Goal: Task Accomplishment & Management: Manage account settings

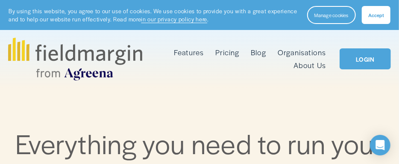
click at [359, 53] on link "LOGIN" at bounding box center [365, 58] width 51 height 21
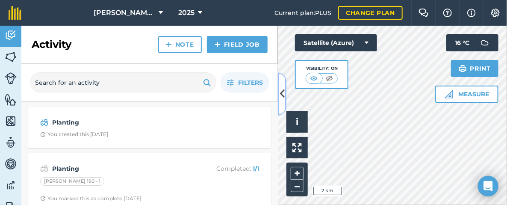
click at [283, 96] on icon at bounding box center [282, 93] width 5 height 15
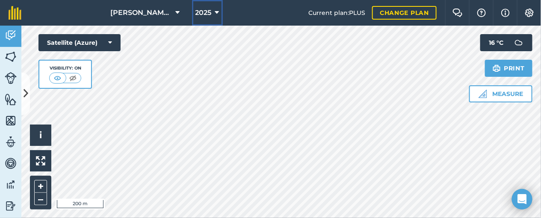
click at [209, 12] on span "2025" at bounding box center [203, 13] width 16 height 10
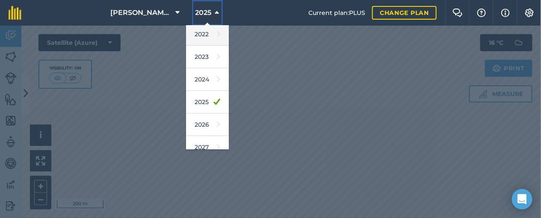
scroll to position [117, 0]
click at [280, 136] on div at bounding box center [270, 122] width 541 height 193
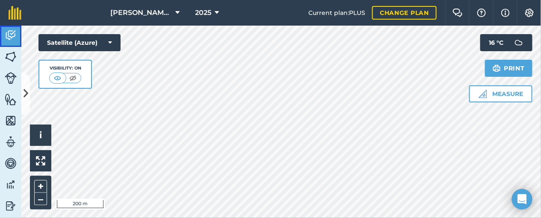
click at [14, 32] on img at bounding box center [11, 35] width 12 height 13
click at [11, 51] on img at bounding box center [11, 56] width 12 height 13
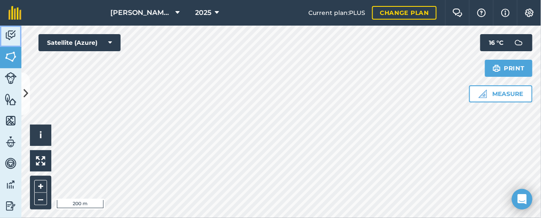
click at [11, 38] on img at bounding box center [11, 35] width 12 height 13
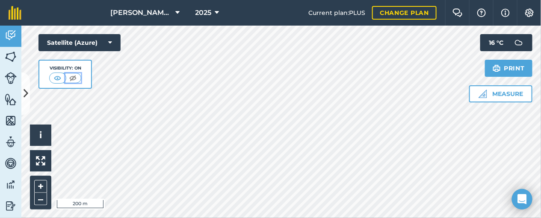
click at [72, 80] on img at bounding box center [73, 78] width 11 height 9
click at [58, 79] on img at bounding box center [58, 78] width 11 height 9
click at [12, 15] on img at bounding box center [15, 13] width 13 height 14
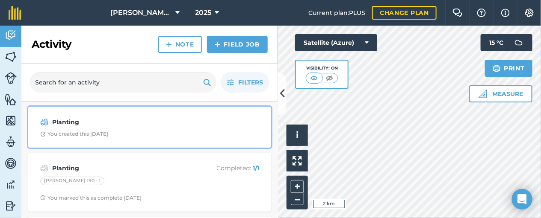
click at [125, 128] on div "Planting You created this [DATE]" at bounding box center [149, 127] width 232 height 31
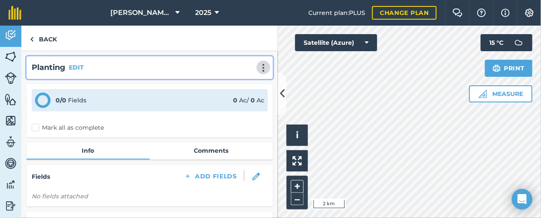
click at [258, 67] on img at bounding box center [263, 68] width 10 height 9
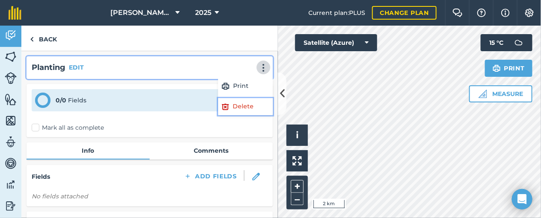
click at [233, 104] on link "Delete" at bounding box center [245, 106] width 55 height 17
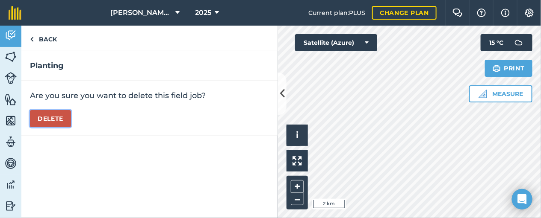
click at [55, 123] on button "Delete" at bounding box center [50, 118] width 41 height 17
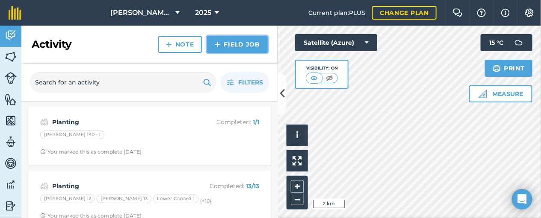
click at [243, 45] on link "Field Job" at bounding box center [237, 44] width 61 height 17
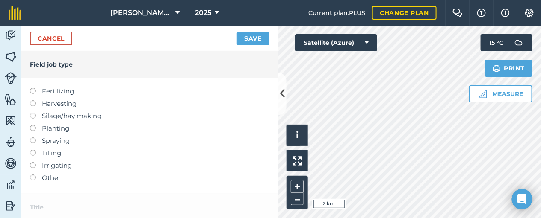
click at [34, 125] on label at bounding box center [36, 125] width 12 height 0
type input "Planting"
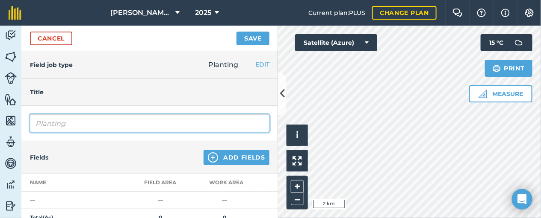
click at [76, 124] on input "Planting" at bounding box center [149, 124] width 239 height 18
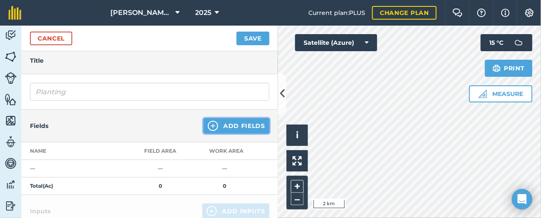
click at [219, 125] on button "Add Fields" at bounding box center [236, 125] width 66 height 15
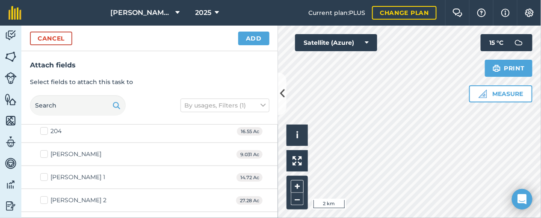
scroll to position [0, 0]
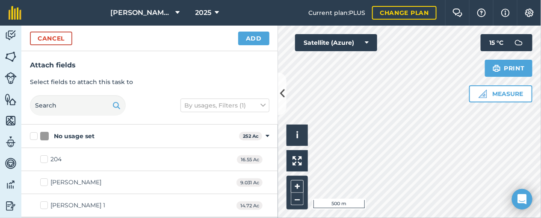
checkbox input "true"
click at [506, 2] on div "K.B [PERSON_NAME] & Son Farm Ltd 2025 Current plan : PLUS Change plan Farm Chat…" at bounding box center [270, 109] width 541 height 218
checkbox input "true"
click at [211, 196] on div "Activity Fields Livestock Features Maps Team Vehicles Data Reporting Billing Tu…" at bounding box center [270, 122] width 541 height 193
click at [473, 204] on html "K.B [PERSON_NAME] & Son Farm Ltd 2025 Current plan : PLUS Change plan Farm Chat…" at bounding box center [270, 109] width 541 height 218
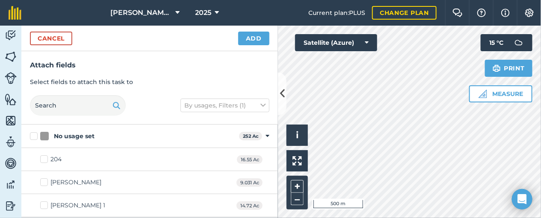
checkbox input "true"
click at [257, 37] on button "Add" at bounding box center [253, 39] width 31 height 14
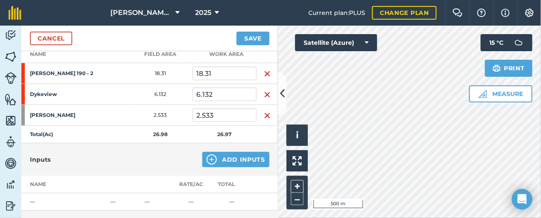
scroll to position [136, 0]
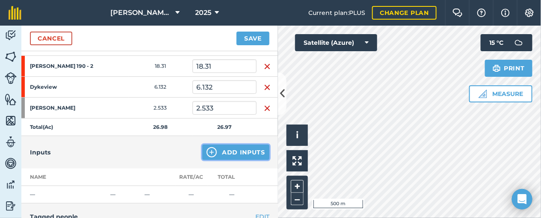
click at [226, 147] on button "Add Inputs" at bounding box center [235, 152] width 67 height 15
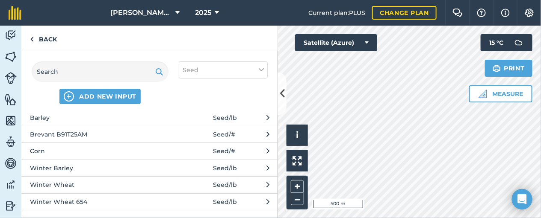
scroll to position [24, 0]
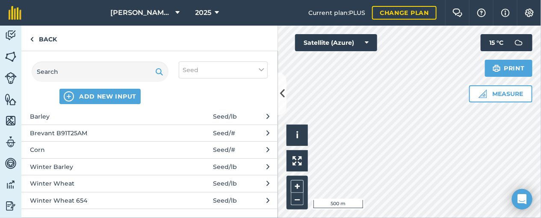
click at [235, 166] on button "Winter Barley Seed / lb" at bounding box center [149, 167] width 256 height 17
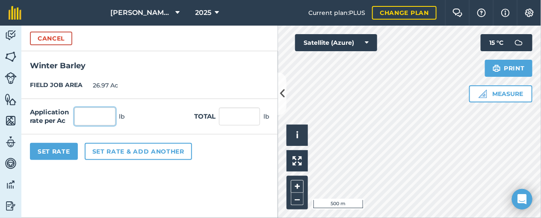
click at [100, 118] on input "text" at bounding box center [94, 117] width 41 height 18
type input "175"
type input "4,719.75"
click at [112, 168] on div "Set Rate Set rate & add another" at bounding box center [149, 152] width 256 height 34
drag, startPoint x: 118, startPoint y: 168, endPoint x: 49, endPoint y: 151, distance: 71.1
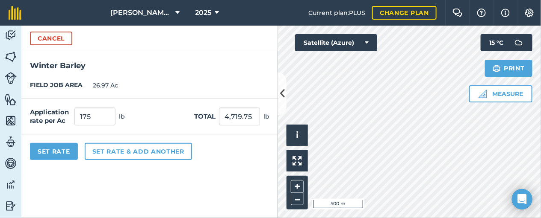
click at [49, 151] on div "Set Rate Set rate & add another" at bounding box center [149, 152] width 256 height 34
click at [49, 151] on button "Set Rate" at bounding box center [54, 151] width 48 height 17
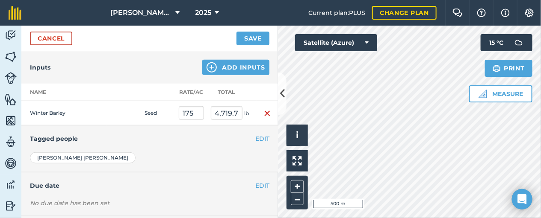
scroll to position [262, 0]
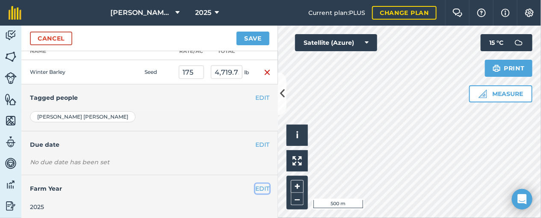
click at [260, 188] on button "EDIT" at bounding box center [262, 188] width 14 height 9
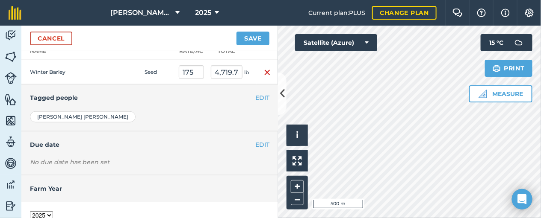
scroll to position [294, 0]
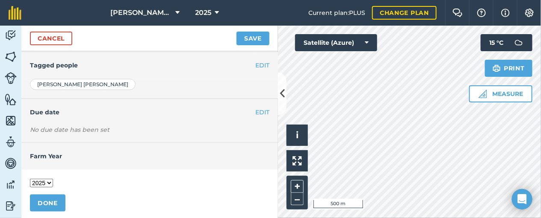
click at [42, 181] on select "2017 2018 2019 2020 2021 2022 2023 2024 2025 2026 2027" at bounding box center [41, 183] width 23 height 9
select select "2026"
click at [30, 179] on select "2017 2018 2019 2020 2021 2022 2023 2024 2025 2026 2027" at bounding box center [41, 183] width 23 height 9
click at [53, 200] on button "DONE" at bounding box center [47, 203] width 35 height 17
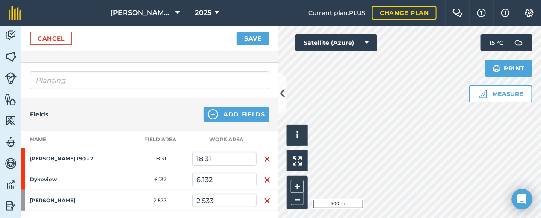
scroll to position [0, 0]
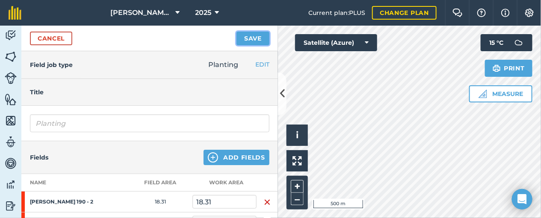
click at [249, 41] on button "Save" at bounding box center [252, 39] width 33 height 14
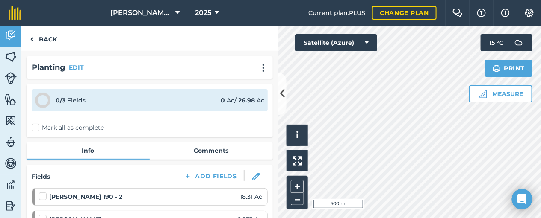
click at [32, 126] on label "Mark all as complete" at bounding box center [68, 127] width 72 height 9
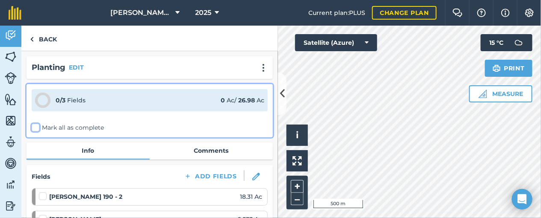
click at [32, 126] on input "Mark all as complete" at bounding box center [35, 126] width 6 height 6
checkbox input "false"
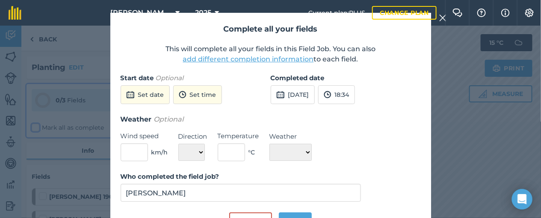
scroll to position [9, 0]
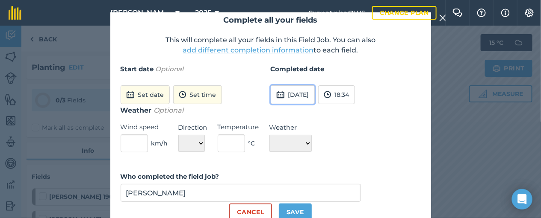
click at [308, 96] on button "[DATE]" at bounding box center [292, 94] width 44 height 19
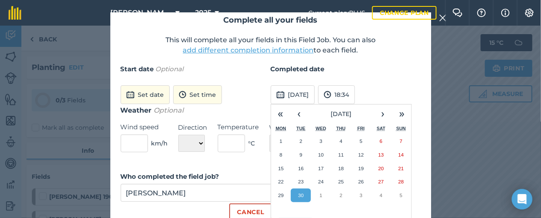
click at [231, 71] on label "Start date Optional" at bounding box center [195, 69] width 150 height 10
click at [145, 93] on button "Set date" at bounding box center [144, 94] width 49 height 19
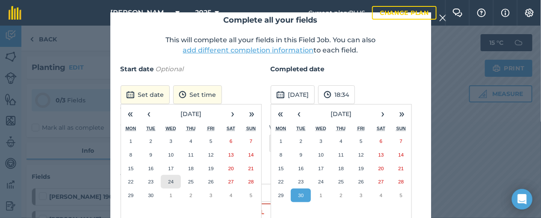
click at [172, 182] on button "24" at bounding box center [171, 182] width 20 height 14
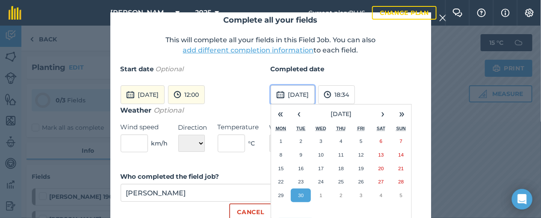
click at [312, 93] on button "[DATE]" at bounding box center [292, 94] width 44 height 19
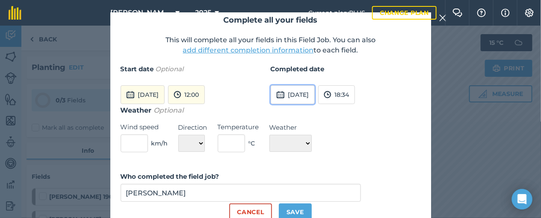
click at [312, 93] on button "[DATE]" at bounding box center [292, 94] width 44 height 19
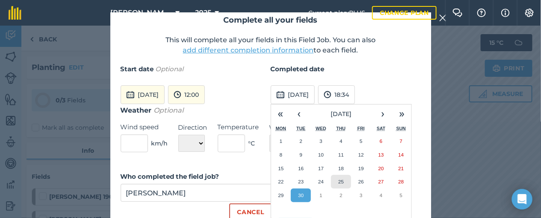
click at [339, 185] on button "25" at bounding box center [341, 182] width 20 height 14
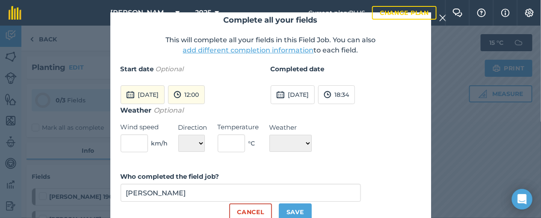
click at [242, 53] on button "add different completion information" at bounding box center [248, 50] width 131 height 10
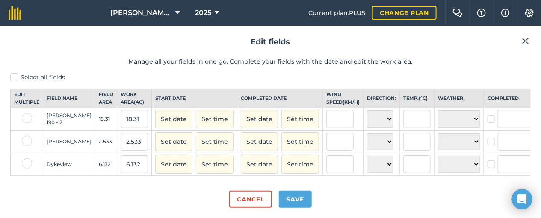
scroll to position [17, 0]
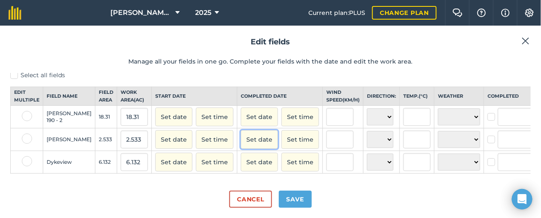
click at [241, 131] on button "Set date" at bounding box center [259, 139] width 37 height 19
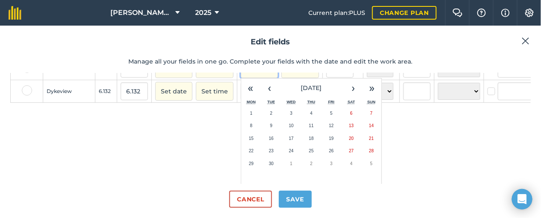
scroll to position [98, 0]
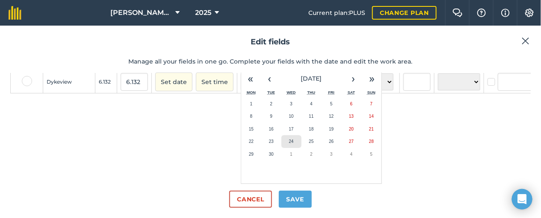
click at [281, 135] on button "24" at bounding box center [291, 141] width 20 height 13
checkbox input "true"
type input "[PERSON_NAME]"
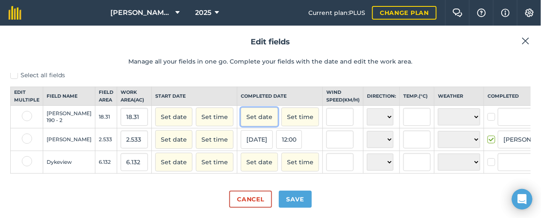
click at [241, 110] on button "Set date" at bounding box center [259, 117] width 37 height 19
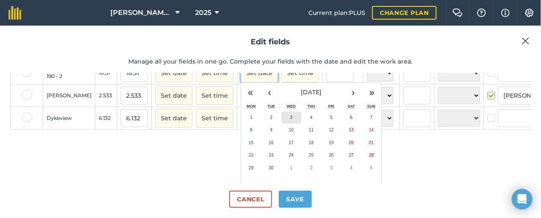
scroll to position [47, 0]
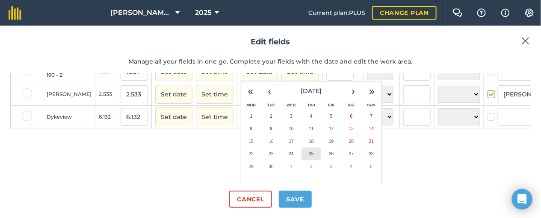
click at [301, 159] on button "25" at bounding box center [311, 154] width 20 height 13
checkbox input "true"
type input "[PERSON_NAME]"
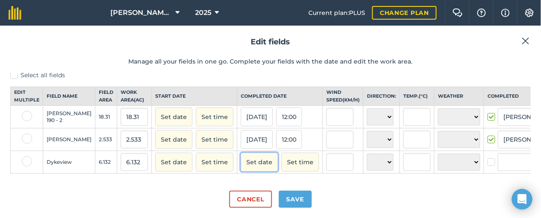
click at [241, 153] on button "Set date" at bounding box center [259, 162] width 37 height 19
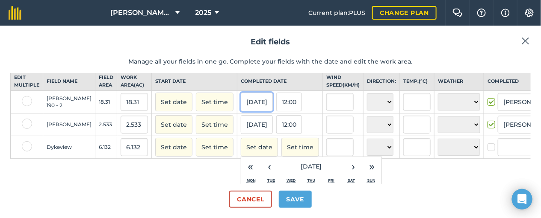
click at [241, 103] on button "[DATE]" at bounding box center [257, 102] width 32 height 19
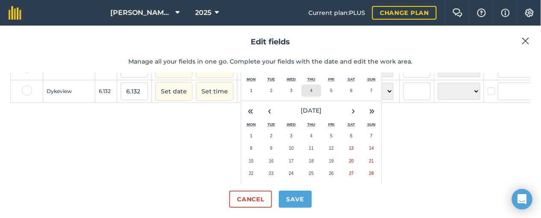
scroll to position [101, 0]
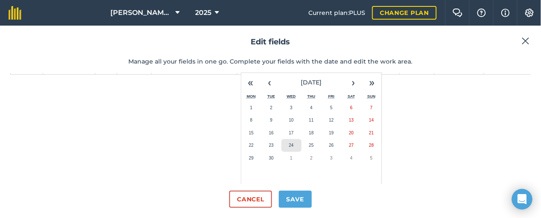
click at [281, 152] on button "24" at bounding box center [291, 145] width 20 height 13
checkbox input "true"
type input "[PERSON_NAME]"
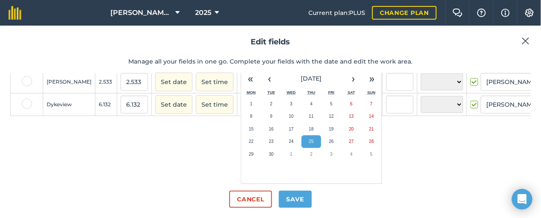
scroll to position [75, 0]
click at [289, 139] on abbr "24" at bounding box center [291, 141] width 5 height 5
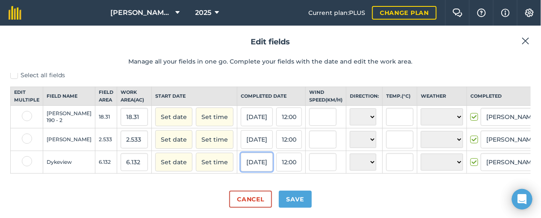
click at [241, 153] on button "[DATE]" at bounding box center [257, 162] width 32 height 19
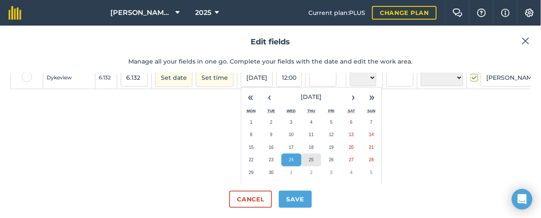
click at [301, 164] on button "25" at bounding box center [311, 160] width 20 height 13
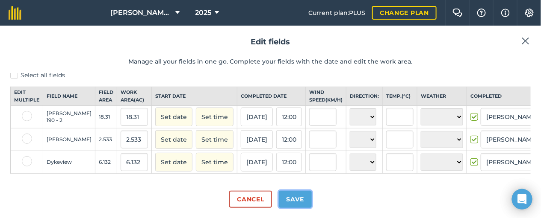
click at [304, 200] on button "Save" at bounding box center [295, 199] width 33 height 17
checkbox input "true"
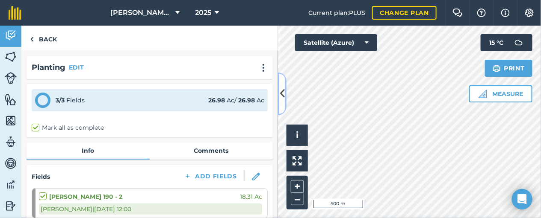
click at [280, 89] on icon at bounding box center [281, 93] width 5 height 15
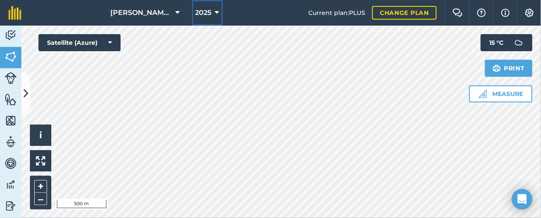
click at [199, 20] on button "2025" at bounding box center [207, 13] width 31 height 26
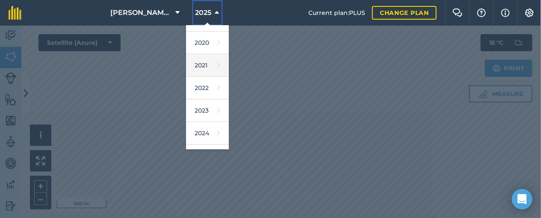
scroll to position [91, 0]
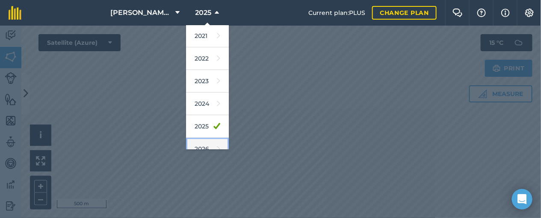
click at [204, 149] on link "2026" at bounding box center [207, 149] width 43 height 23
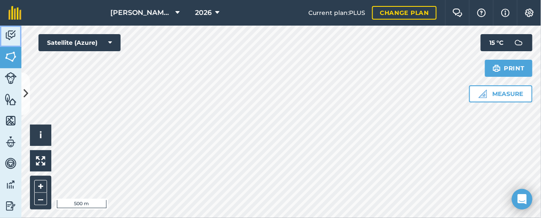
click at [16, 31] on img at bounding box center [11, 35] width 12 height 13
click at [7, 35] on img at bounding box center [11, 35] width 12 height 13
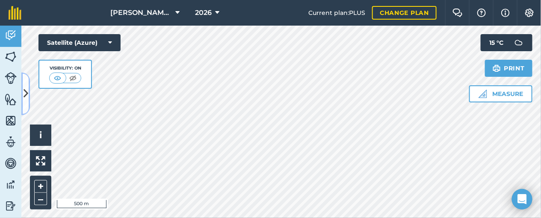
click at [28, 94] on button at bounding box center [25, 94] width 9 height 43
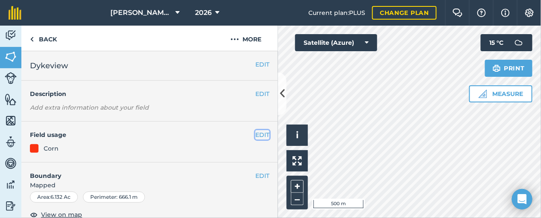
click at [255, 135] on button "EDIT" at bounding box center [262, 134] width 14 height 9
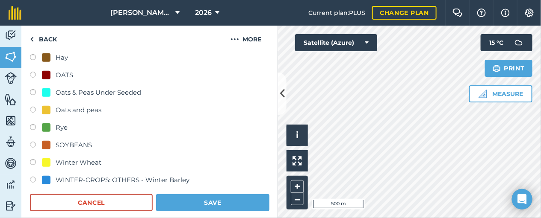
scroll to position [193, 0]
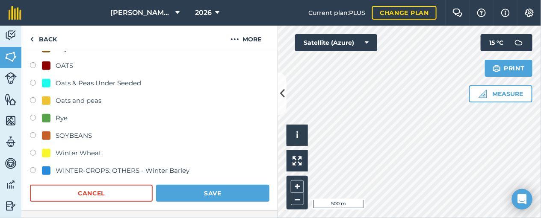
click at [33, 168] on label at bounding box center [36, 172] width 12 height 9
radio input "true"
radio input "false"
click at [205, 196] on button "Save" at bounding box center [212, 193] width 113 height 17
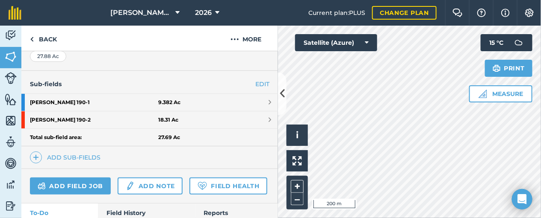
scroll to position [193, 0]
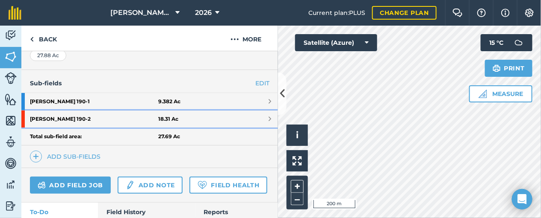
click at [247, 118] on link "[PERSON_NAME] 190 - 2 18.31 Ac" at bounding box center [149, 119] width 256 height 17
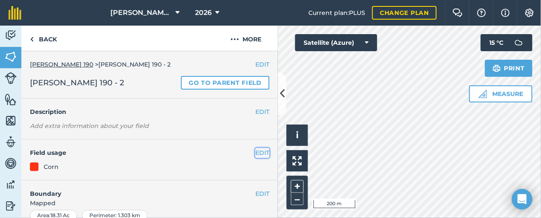
click at [255, 153] on button "EDIT" at bounding box center [262, 152] width 14 height 9
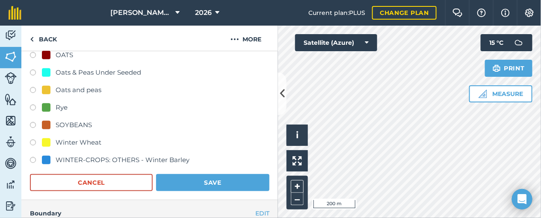
scroll to position [222, 0]
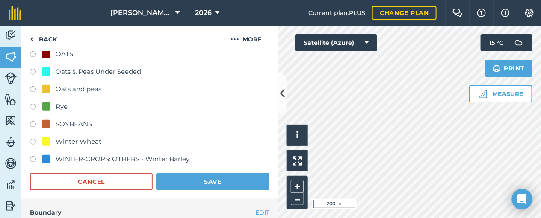
click at [35, 158] on label at bounding box center [36, 160] width 12 height 9
radio input "true"
radio input "false"
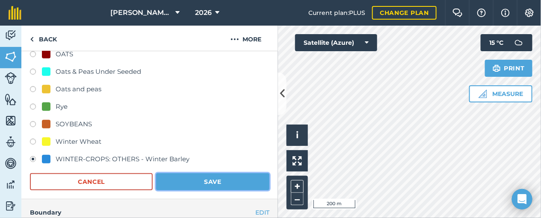
click at [194, 183] on button "Save" at bounding box center [212, 181] width 113 height 17
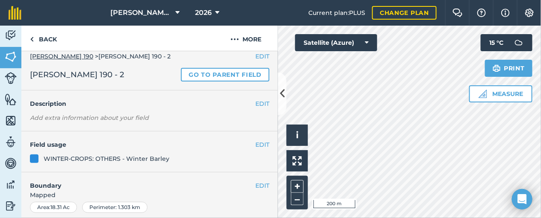
scroll to position [0, 0]
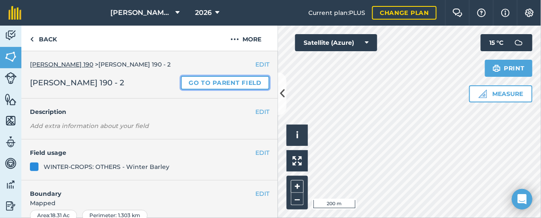
click at [222, 80] on link "Go to parent field" at bounding box center [225, 83] width 88 height 14
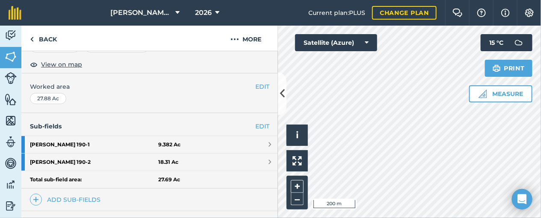
scroll to position [150, 0]
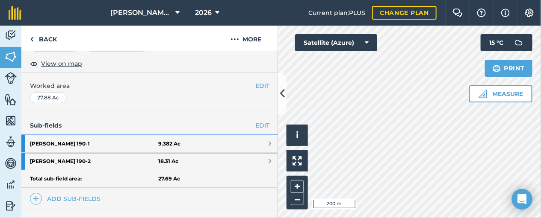
click at [258, 137] on link "[PERSON_NAME] 190 - 1 9.382 Ac" at bounding box center [149, 143] width 256 height 17
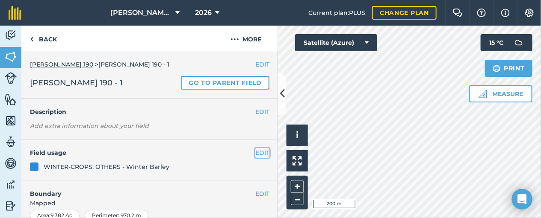
click at [255, 154] on button "EDIT" at bounding box center [262, 152] width 14 height 9
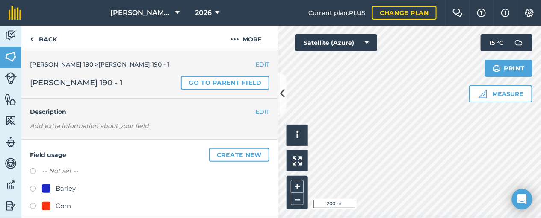
click at [31, 204] on label at bounding box center [36, 207] width 12 height 9
radio input "true"
radio input "false"
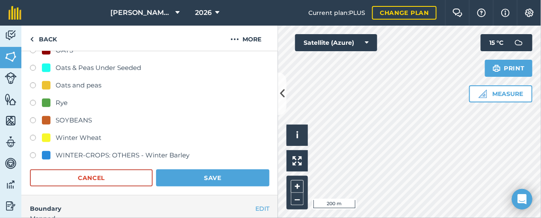
scroll to position [306, 0]
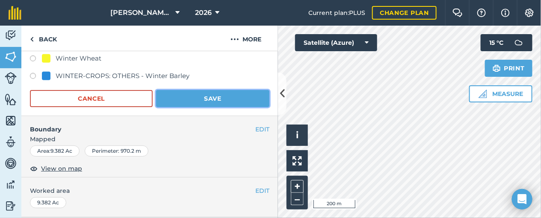
click at [202, 96] on button "Save" at bounding box center [212, 98] width 113 height 17
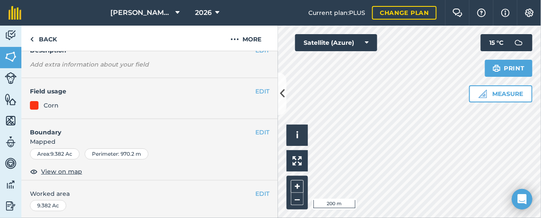
scroll to position [0, 0]
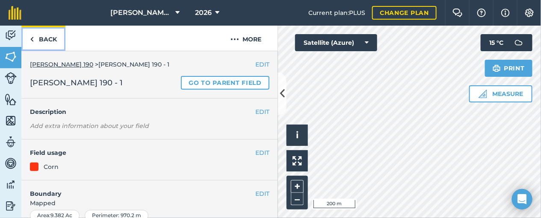
click at [48, 38] on link "Back" at bounding box center [43, 38] width 44 height 25
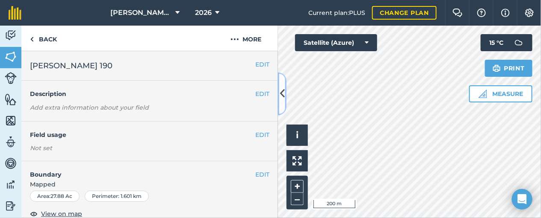
click at [280, 90] on icon at bounding box center [281, 93] width 5 height 15
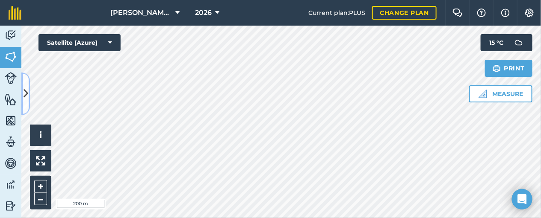
click at [28, 85] on button at bounding box center [25, 94] width 9 height 43
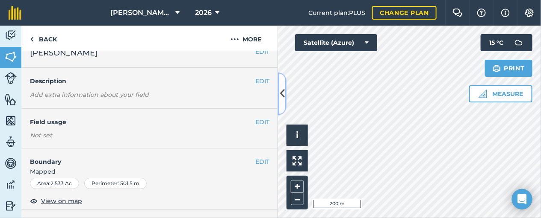
scroll to position [14, 0]
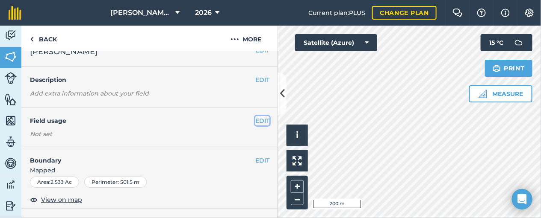
click at [255, 120] on button "EDIT" at bounding box center [262, 120] width 14 height 9
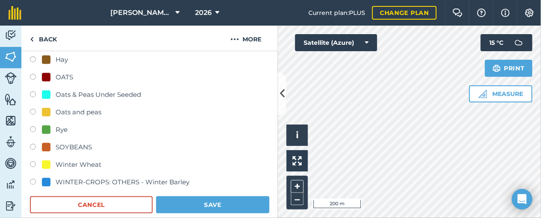
scroll to position [188, 0]
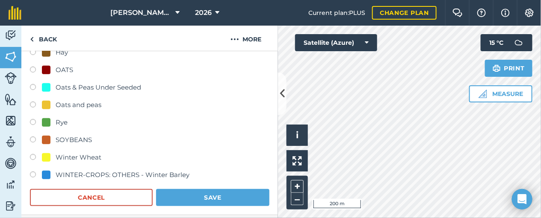
click at [34, 176] on label at bounding box center [36, 176] width 12 height 9
radio input "true"
radio input "false"
click at [202, 194] on button "Save" at bounding box center [212, 197] width 113 height 17
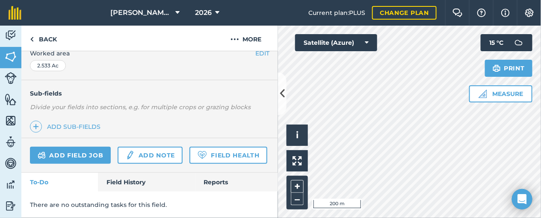
scroll to position [206, 0]
click at [134, 182] on link "Field History" at bounding box center [146, 182] width 97 height 19
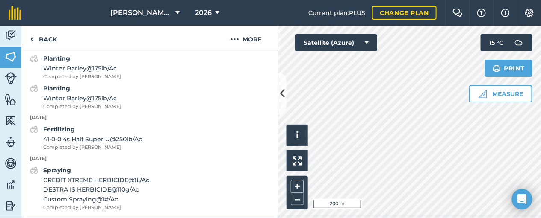
scroll to position [361, 0]
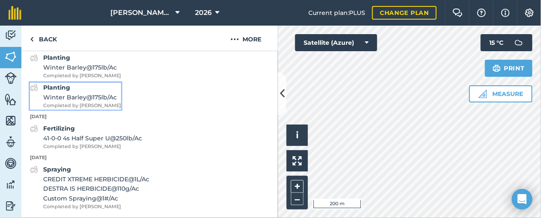
click at [81, 110] on span "Completed by [PERSON_NAME]" at bounding box center [82, 106] width 78 height 8
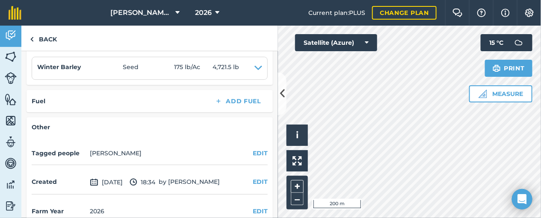
scroll to position [307, 0]
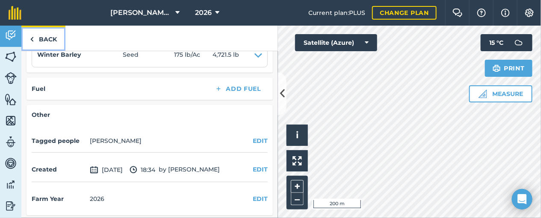
click at [45, 33] on link "Back" at bounding box center [43, 38] width 44 height 25
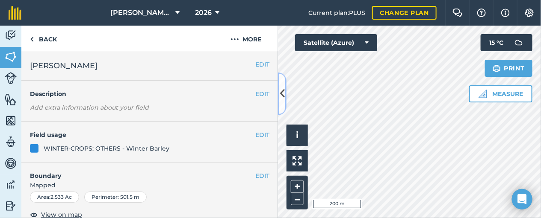
click at [279, 88] on button at bounding box center [282, 94] width 9 height 43
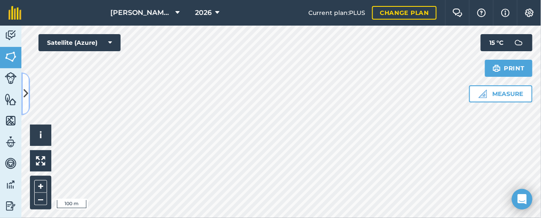
click at [25, 82] on button at bounding box center [25, 94] width 9 height 43
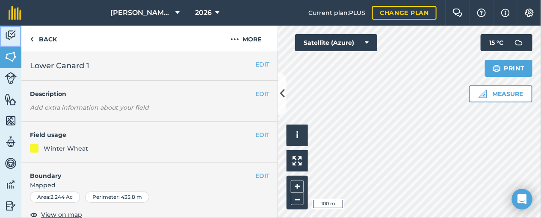
click at [5, 30] on img at bounding box center [11, 35] width 12 height 13
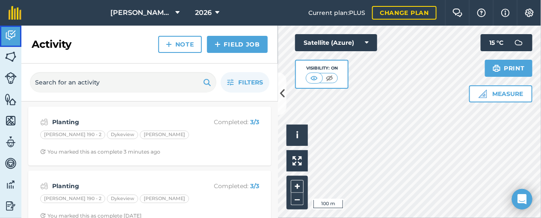
scroll to position [15, 0]
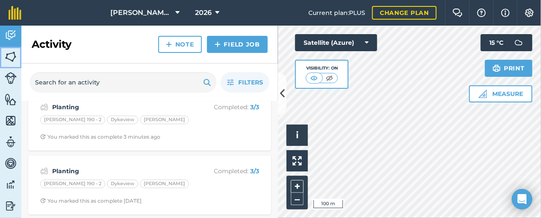
click at [9, 55] on img at bounding box center [11, 56] width 12 height 13
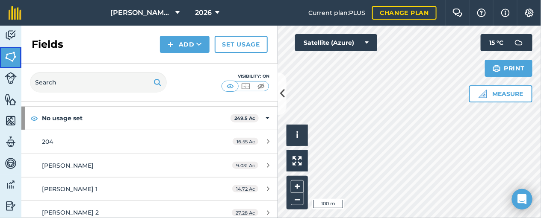
scroll to position [35, 0]
click at [239, 40] on link "Set usage" at bounding box center [241, 44] width 53 height 17
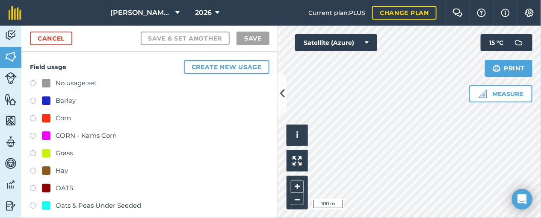
click at [34, 116] on label at bounding box center [36, 119] width 12 height 9
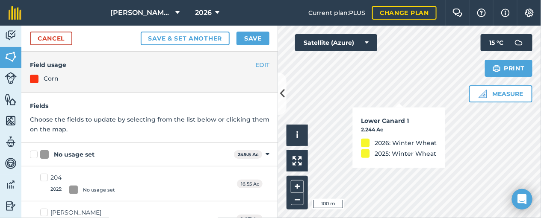
checkbox input "true"
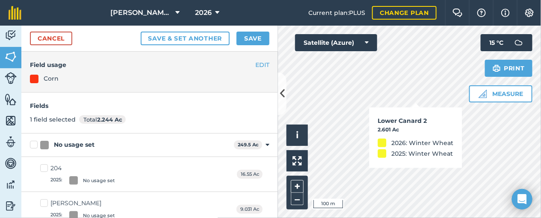
checkbox input "true"
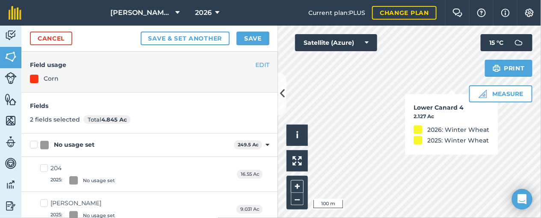
checkbox input "true"
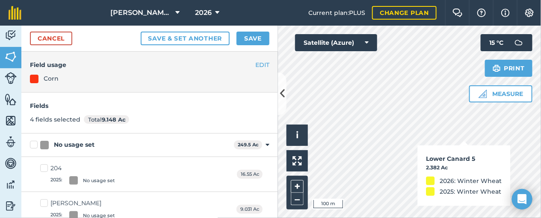
checkbox input "true"
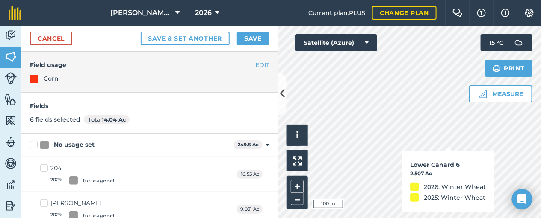
checkbox input "true"
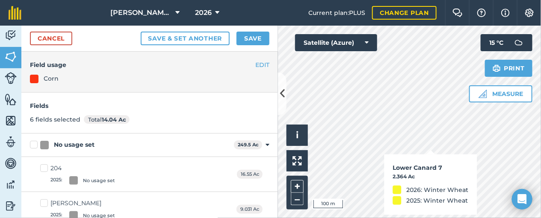
checkbox input "true"
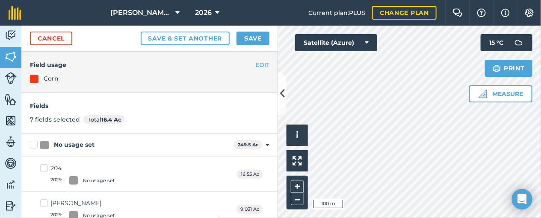
checkbox input "true"
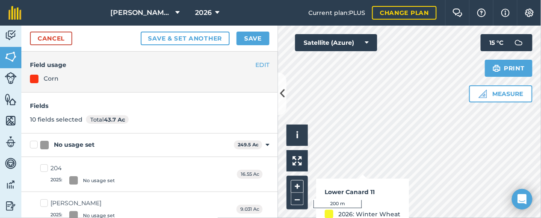
checkbox input "true"
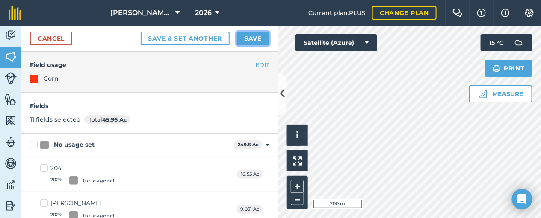
click at [248, 33] on button "Save" at bounding box center [252, 39] width 33 height 14
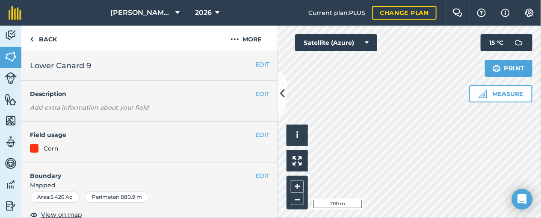
click at [261, 116] on div "Activity Fields Livestock Features Maps Team Vehicles Data Reporting Billing Tu…" at bounding box center [270, 122] width 541 height 193
click at [282, 91] on icon at bounding box center [281, 93] width 5 height 15
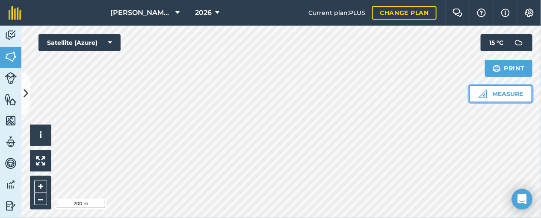
click at [506, 95] on button "Measure" at bounding box center [500, 93] width 63 height 17
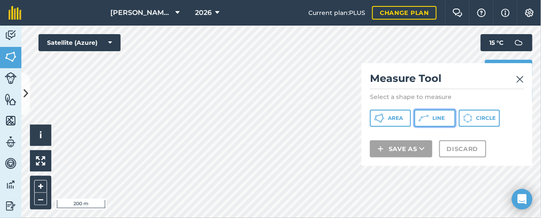
click at [433, 118] on span "Line" at bounding box center [438, 118] width 12 height 7
click at [506, 80] on img at bounding box center [520, 79] width 8 height 10
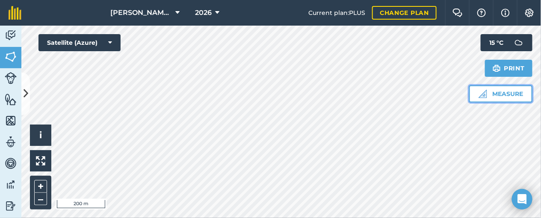
click at [503, 91] on button "Measure" at bounding box center [500, 93] width 63 height 17
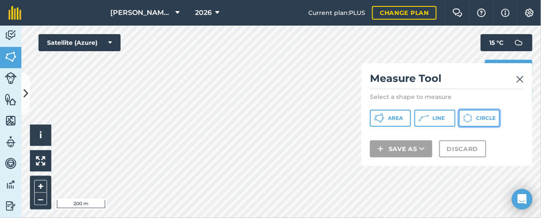
click at [477, 114] on button "Circle" at bounding box center [478, 118] width 41 height 17
click at [506, 74] on link at bounding box center [520, 79] width 8 height 14
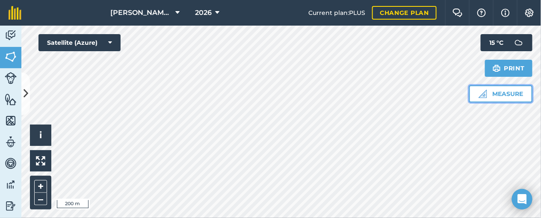
click at [506, 94] on button "Measure" at bounding box center [500, 93] width 63 height 17
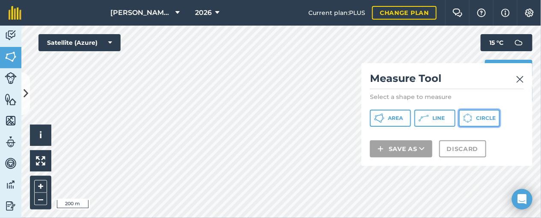
click at [469, 116] on icon at bounding box center [467, 118] width 9 height 9
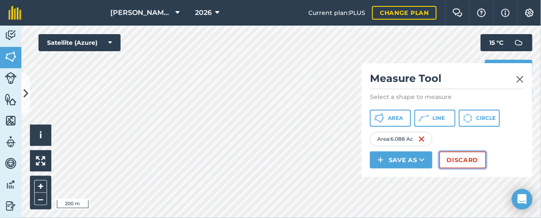
click at [468, 164] on button "Discard" at bounding box center [462, 160] width 47 height 17
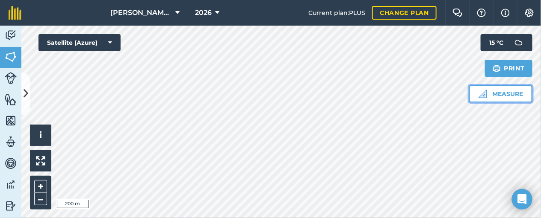
click at [480, 95] on img at bounding box center [482, 94] width 9 height 9
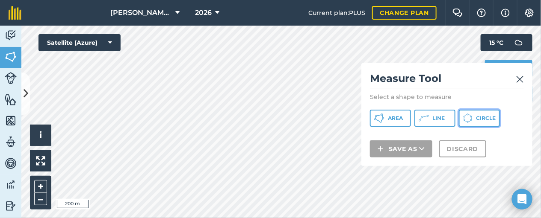
click at [486, 116] on span "Circle" at bounding box center [486, 118] width 20 height 7
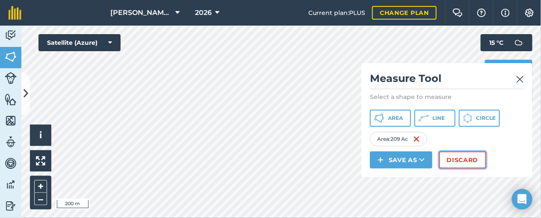
click at [455, 158] on button "Discard" at bounding box center [462, 160] width 47 height 17
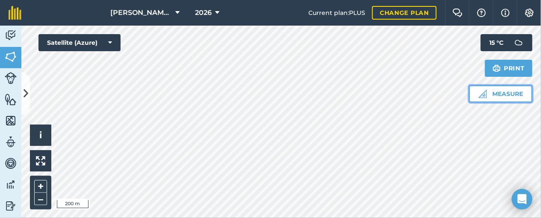
click at [480, 93] on img at bounding box center [482, 94] width 9 height 9
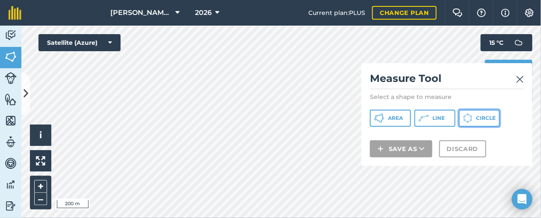
click at [486, 123] on button "Circle" at bounding box center [478, 118] width 41 height 17
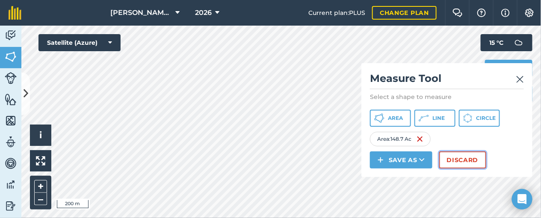
click at [462, 161] on button "Discard" at bounding box center [462, 160] width 47 height 17
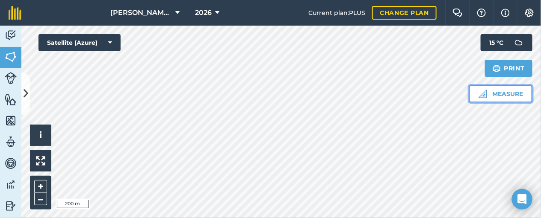
click at [506, 100] on button "Measure" at bounding box center [500, 93] width 63 height 17
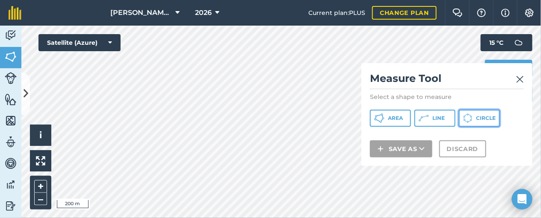
click at [473, 115] on button "Circle" at bounding box center [478, 118] width 41 height 17
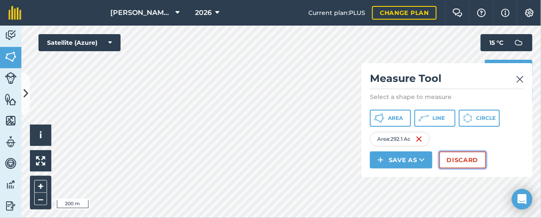
click at [473, 162] on button "Discard" at bounding box center [462, 160] width 47 height 17
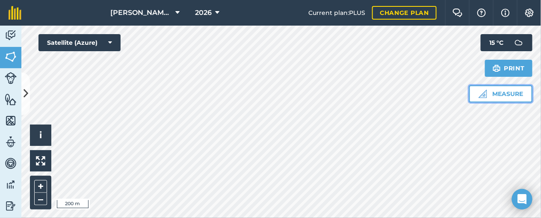
click at [469, 91] on button "Measure" at bounding box center [500, 93] width 63 height 17
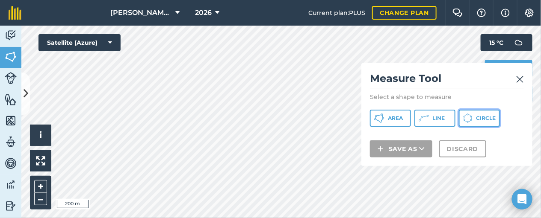
click at [486, 125] on button "Circle" at bounding box center [478, 118] width 41 height 17
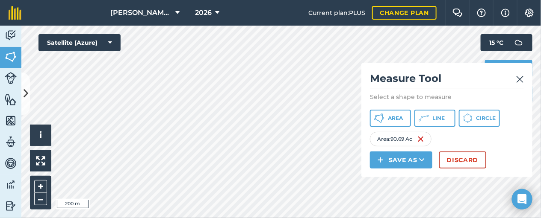
click at [397, 140] on div "Area : 90.69 Ac" at bounding box center [401, 139] width 62 height 15
click at [506, 118] on div "Area Line Circle" at bounding box center [447, 118] width 154 height 17
click at [476, 118] on button "Circle" at bounding box center [478, 118] width 41 height 17
click at [452, 156] on button "Discard" at bounding box center [462, 160] width 47 height 17
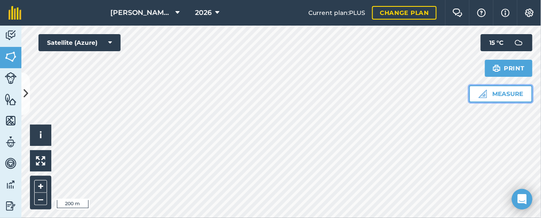
click at [491, 96] on button "Measure" at bounding box center [500, 93] width 63 height 17
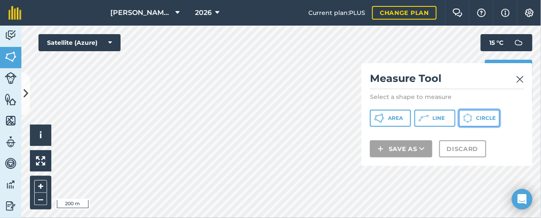
click at [482, 115] on span "Circle" at bounding box center [486, 118] width 20 height 7
click at [506, 78] on img at bounding box center [520, 79] width 8 height 10
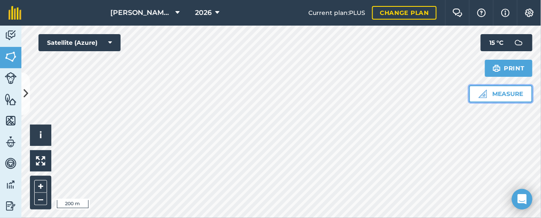
click at [496, 92] on button "Measure" at bounding box center [500, 93] width 63 height 17
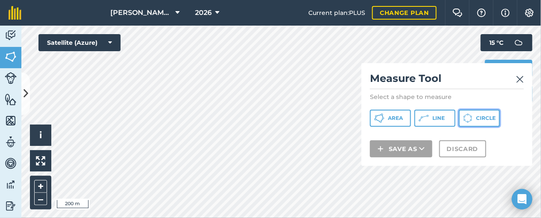
click at [464, 122] on icon at bounding box center [467, 118] width 9 height 9
click at [506, 76] on img at bounding box center [520, 79] width 8 height 10
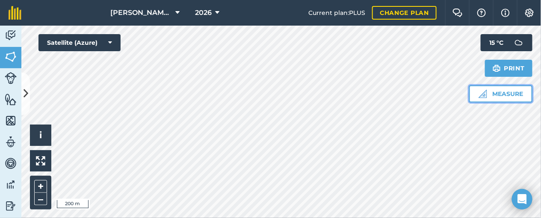
click at [503, 98] on button "Measure" at bounding box center [500, 93] width 63 height 17
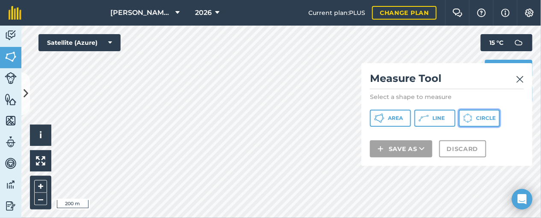
click at [472, 115] on icon at bounding box center [467, 118] width 9 height 9
click at [506, 6] on button "Settings" at bounding box center [529, 13] width 24 height 26
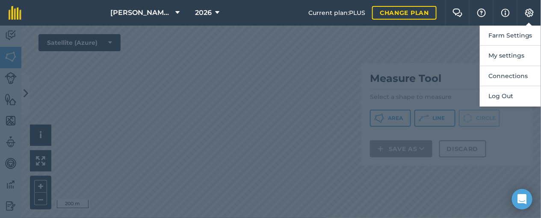
click at [403, 45] on div at bounding box center [270, 122] width 541 height 193
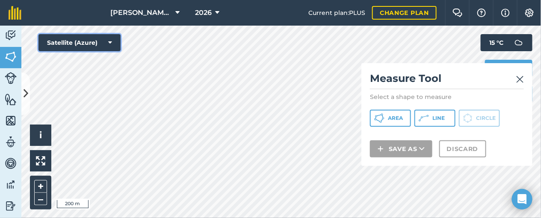
drag, startPoint x: 206, startPoint y: 0, endPoint x: 91, endPoint y: 42, distance: 122.6
click at [91, 42] on button "Satellite (Azure)" at bounding box center [79, 42] width 82 height 17
